Goal: Use online tool/utility: Use online tool/utility

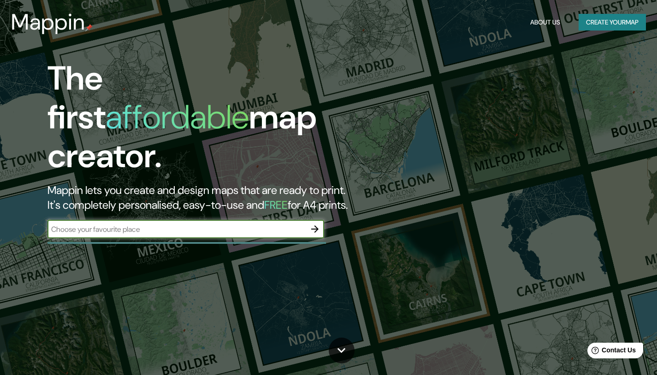
click at [67, 224] on input "text" at bounding box center [177, 229] width 258 height 11
type input "tijuana"
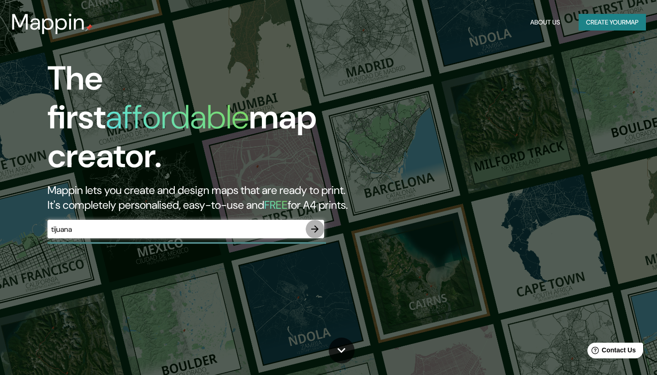
click at [315, 223] on icon "button" at bounding box center [314, 228] width 11 height 11
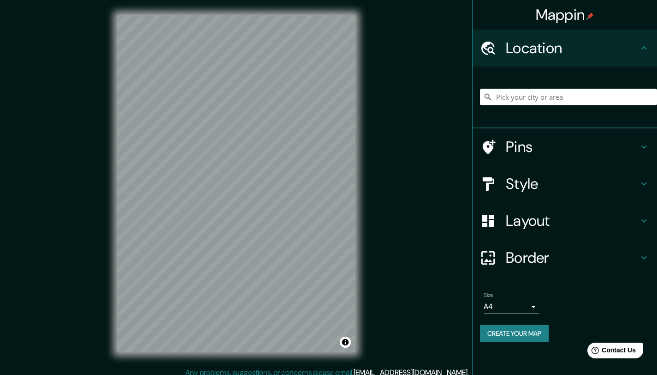
click at [643, 146] on icon at bounding box center [644, 146] width 11 height 11
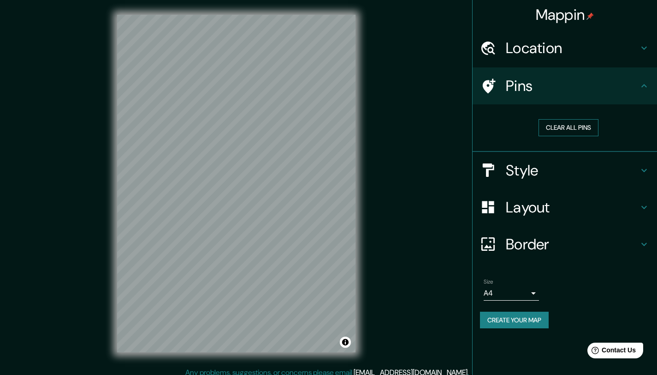
click at [589, 128] on button "Clear all pins" at bounding box center [569, 127] width 60 height 17
click at [562, 127] on button "Clear all pins" at bounding box center [569, 127] width 60 height 17
click at [586, 123] on button "Clear all pins" at bounding box center [569, 127] width 60 height 17
